Goal: Find specific page/section: Find specific page/section

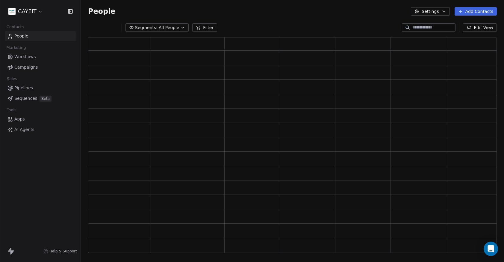
scroll to position [211, 404]
click at [37, 15] on html "CAYEIT Contacts People Marketing Workflows Campaigns Sales Pipelines Sequences …" at bounding box center [252, 131] width 504 height 262
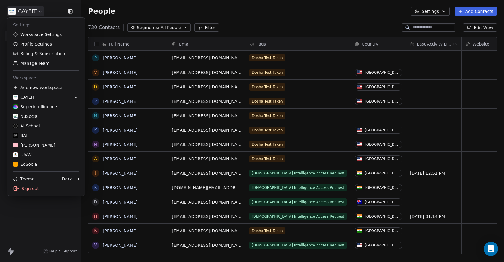
scroll to position [226, 418]
click at [38, 113] on link "NuSocia" at bounding box center [46, 116] width 73 height 10
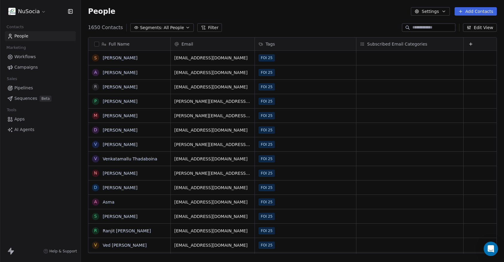
scroll to position [5, 5]
click at [96, 43] on button "button" at bounding box center [96, 44] width 5 height 5
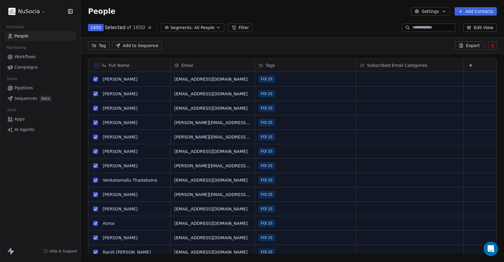
scroll to position [205, 418]
click at [96, 43] on html "NuSocia Contacts People Marketing Workflows Campaigns Sales Pipelines Sequences…" at bounding box center [252, 131] width 504 height 262
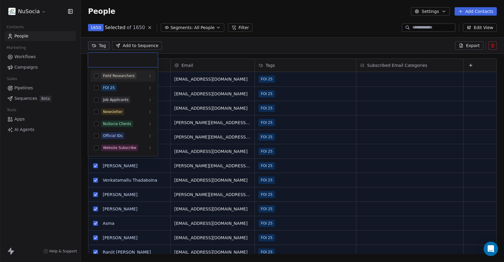
click at [147, 26] on html "NuSocia Contacts People Marketing Workflows Campaigns Sales Pipelines Sequences…" at bounding box center [252, 131] width 504 height 262
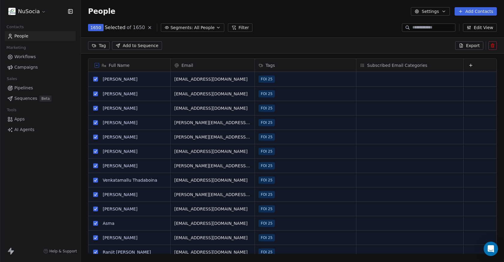
click at [147, 26] on icon at bounding box center [149, 27] width 5 height 5
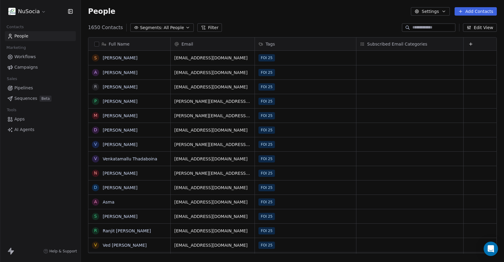
click at [177, 28] on span "All People" at bounding box center [173, 28] width 20 height 6
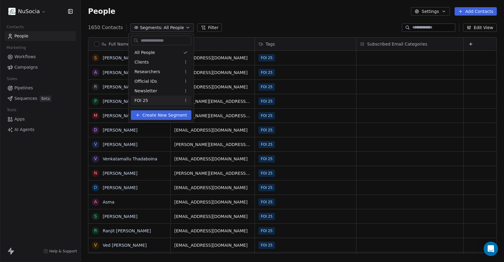
click at [171, 102] on div "FOI 25" at bounding box center [161, 100] width 60 height 10
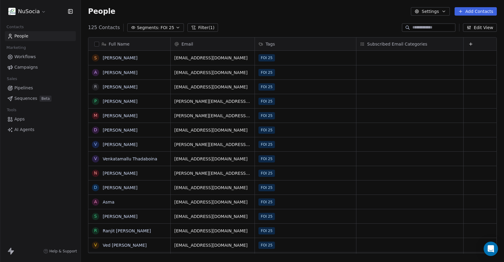
drag, startPoint x: 255, startPoint y: 22, endPoint x: 200, endPoint y: 14, distance: 55.7
click at [255, 22] on div "People Settings Add Contacts" at bounding box center [292, 11] width 423 height 23
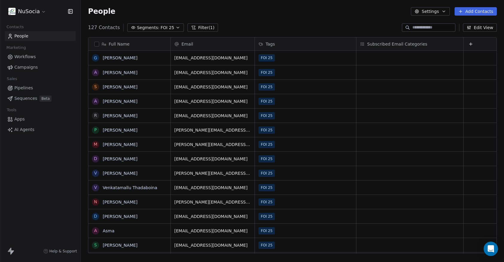
click at [245, 20] on div "People Settings Add Contacts" at bounding box center [292, 11] width 423 height 23
click at [38, 11] on html "NuSocia Contacts People Marketing Workflows Campaigns Sales Pipelines Sequences…" at bounding box center [250, 131] width 500 height 262
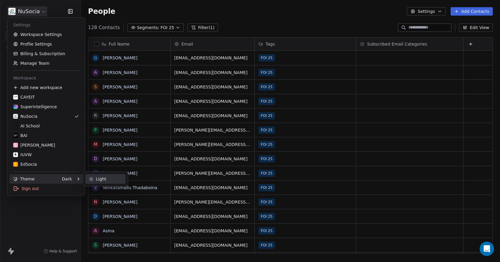
click at [101, 176] on div "Light" at bounding box center [105, 179] width 40 height 10
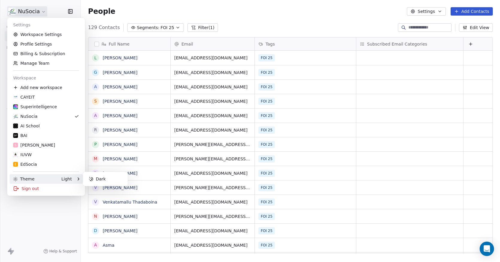
click at [74, 219] on html "NuSocia Contacts People Marketing Workflows Campaigns Sales Pipelines Sequences…" at bounding box center [250, 131] width 500 height 262
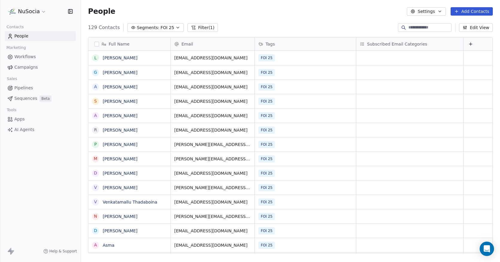
click at [229, 29] on div "129 Contacts Segments: FOI 25 Filter (1) Edit View" at bounding box center [290, 28] width 419 height 10
click at [35, 54] on span "Workflows" at bounding box center [25, 57] width 22 height 6
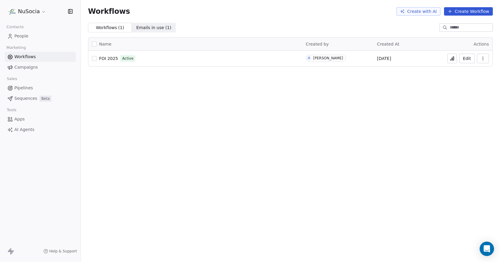
click at [451, 62] on button at bounding box center [452, 59] width 10 height 10
